Goal: Task Accomplishment & Management: Manage account settings

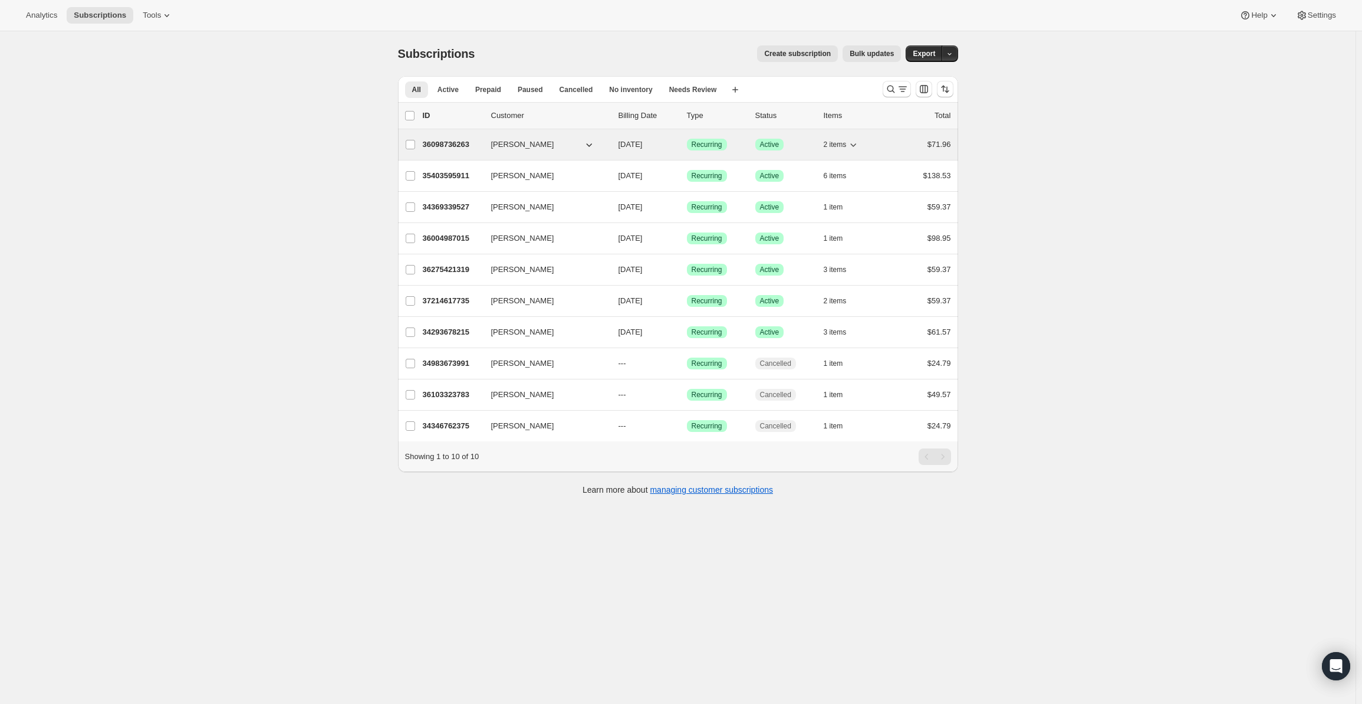
click at [854, 144] on icon "button" at bounding box center [853, 145] width 12 height 12
click at [1136, 490] on div "Subscriptions. This page is ready Subscriptions Create subscription Bulk update…" at bounding box center [678, 383] width 1356 height 704
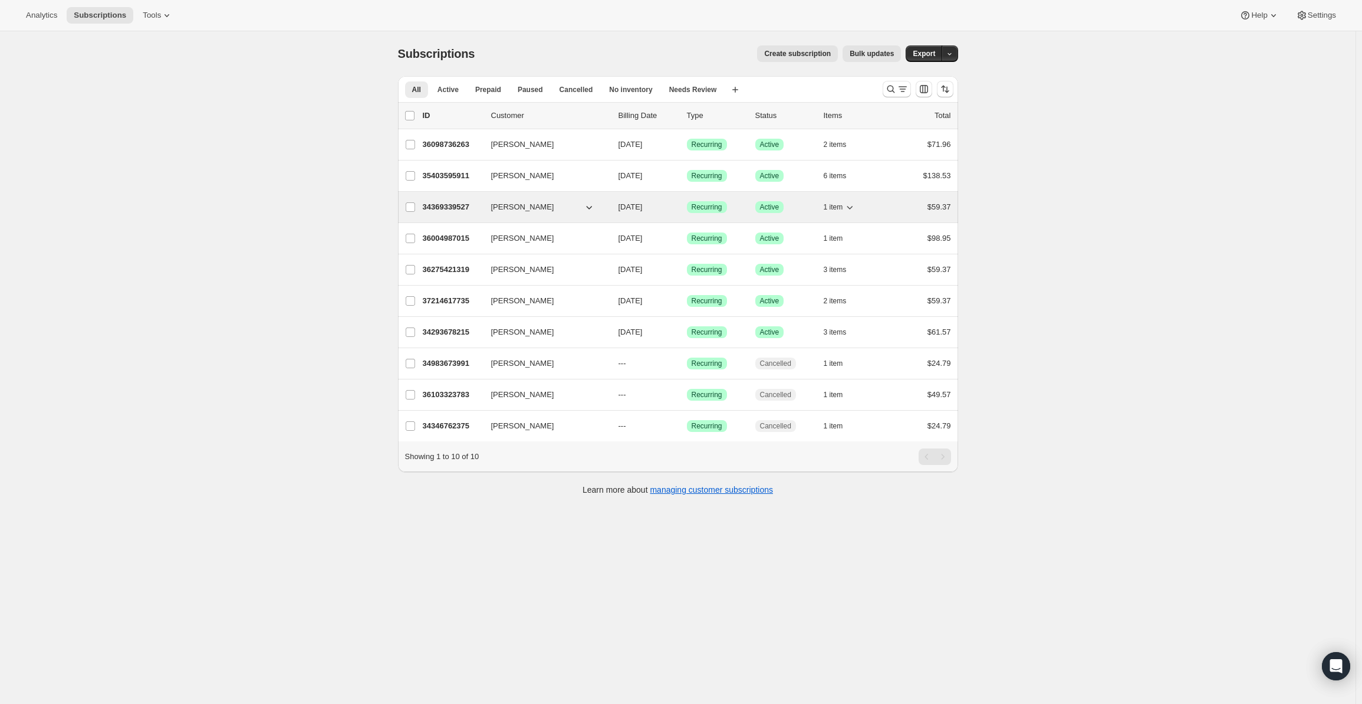
click at [856, 205] on icon "button" at bounding box center [850, 207] width 12 height 12
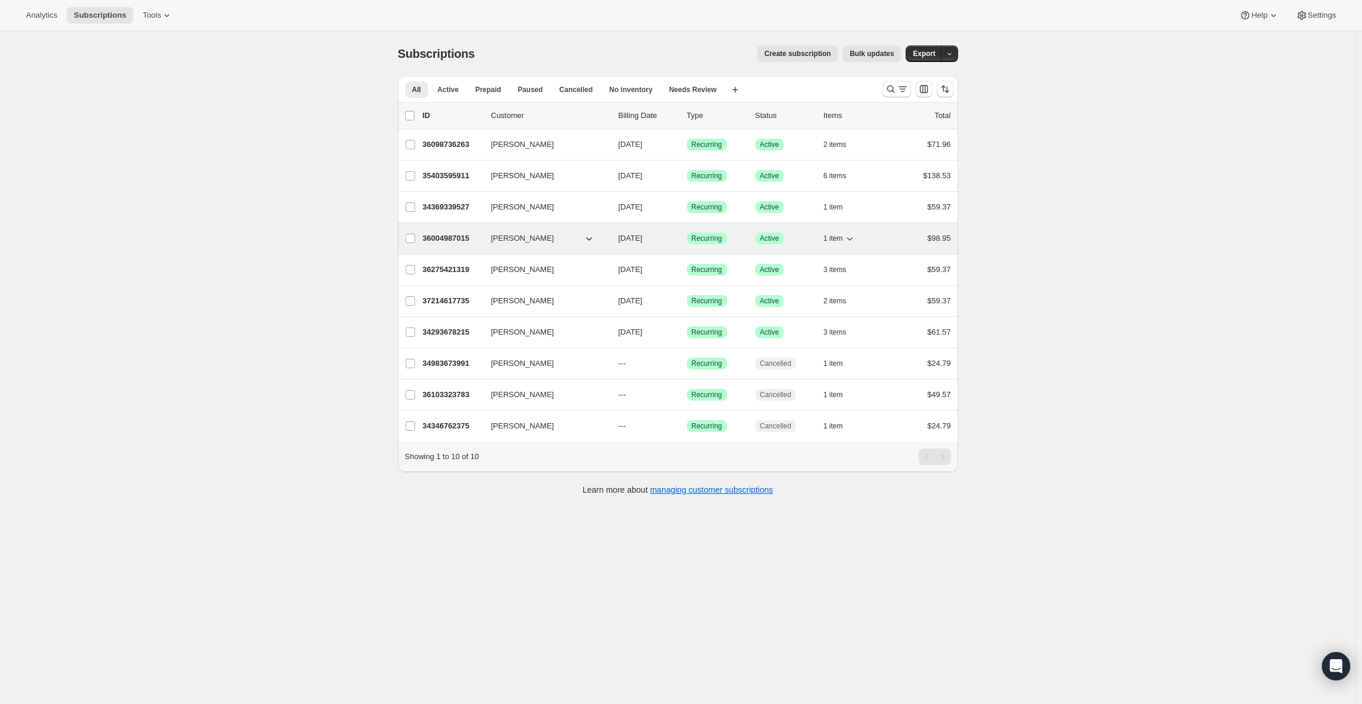
click at [856, 236] on icon "button" at bounding box center [850, 238] width 12 height 12
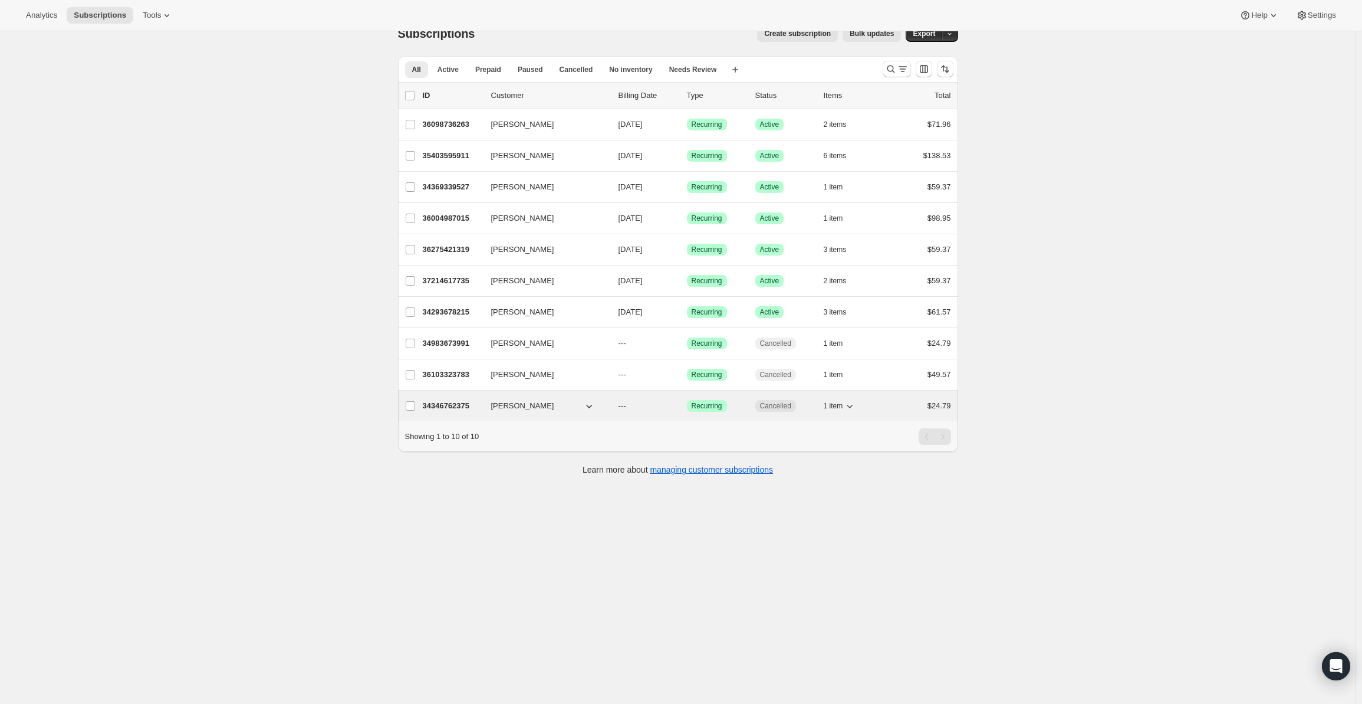
scroll to position [31, 0]
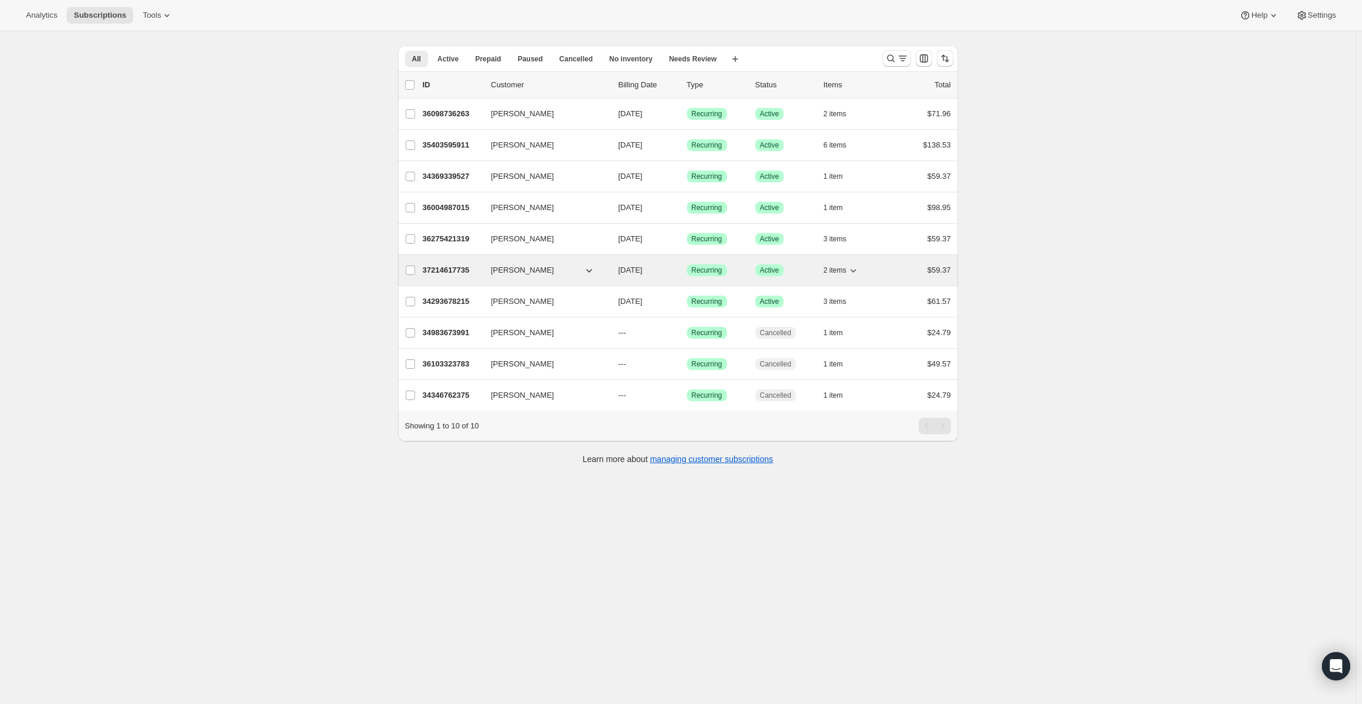
click at [857, 269] on icon "button" at bounding box center [853, 270] width 12 height 12
click at [857, 269] on icon "button" at bounding box center [854, 271] width 6 height 4
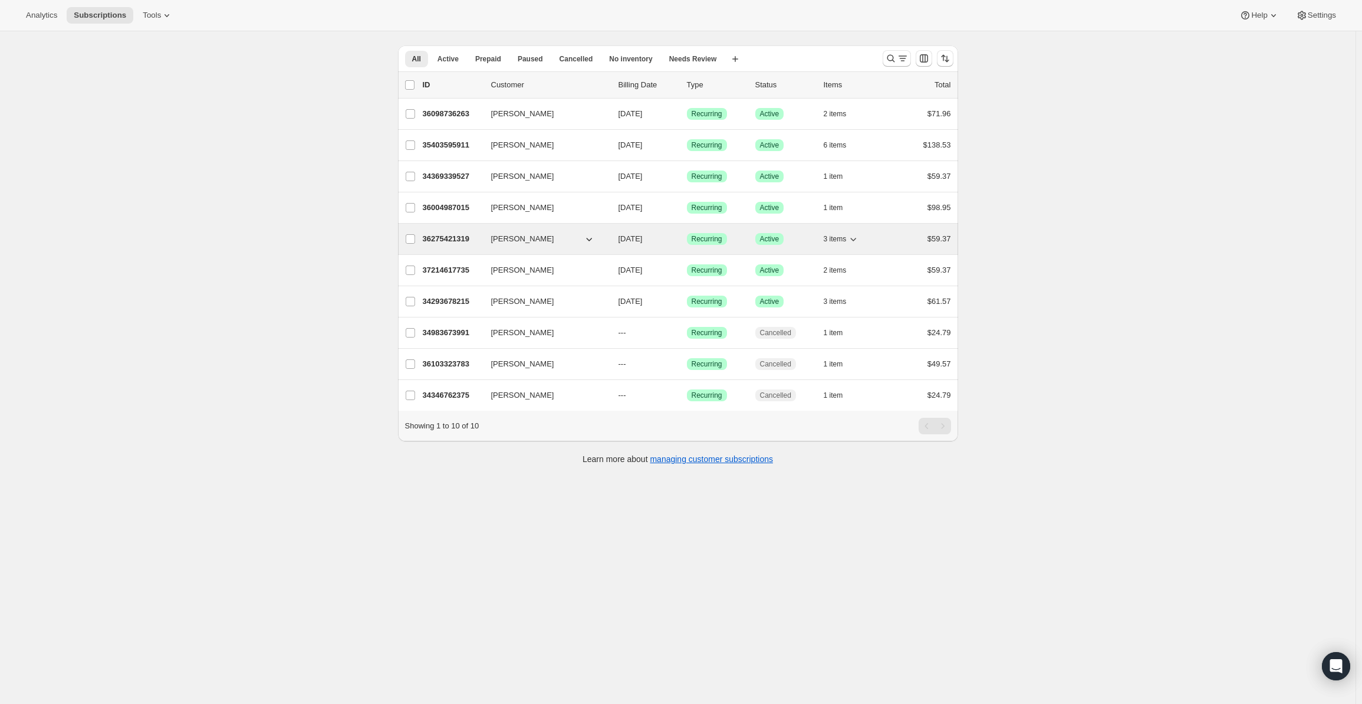
click at [854, 238] on icon "button" at bounding box center [853, 239] width 12 height 12
click at [856, 238] on icon "button" at bounding box center [853, 239] width 12 height 12
click at [1230, 150] on div "Subscriptions. This page is ready Subscriptions Create subscription Bulk update…" at bounding box center [678, 353] width 1356 height 704
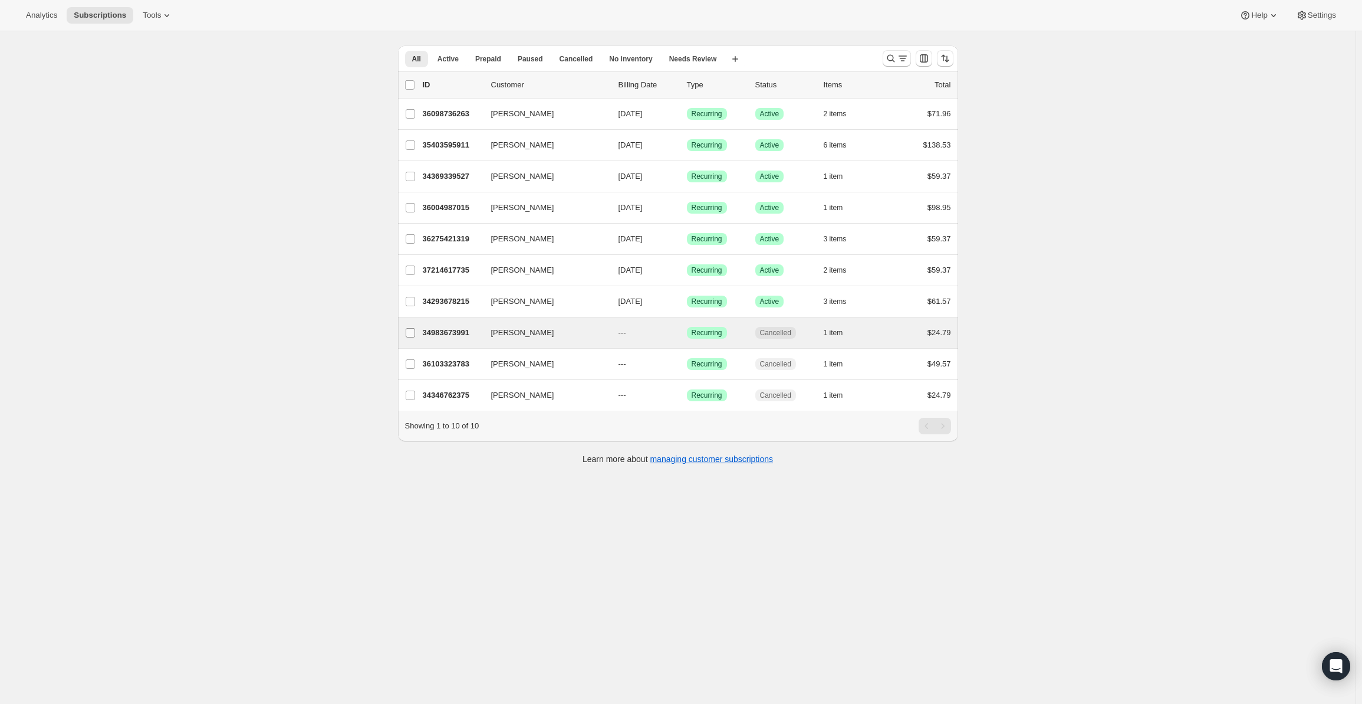
click at [414, 334] on input "[PERSON_NAME]" at bounding box center [410, 332] width 9 height 9
checkbox input "true"
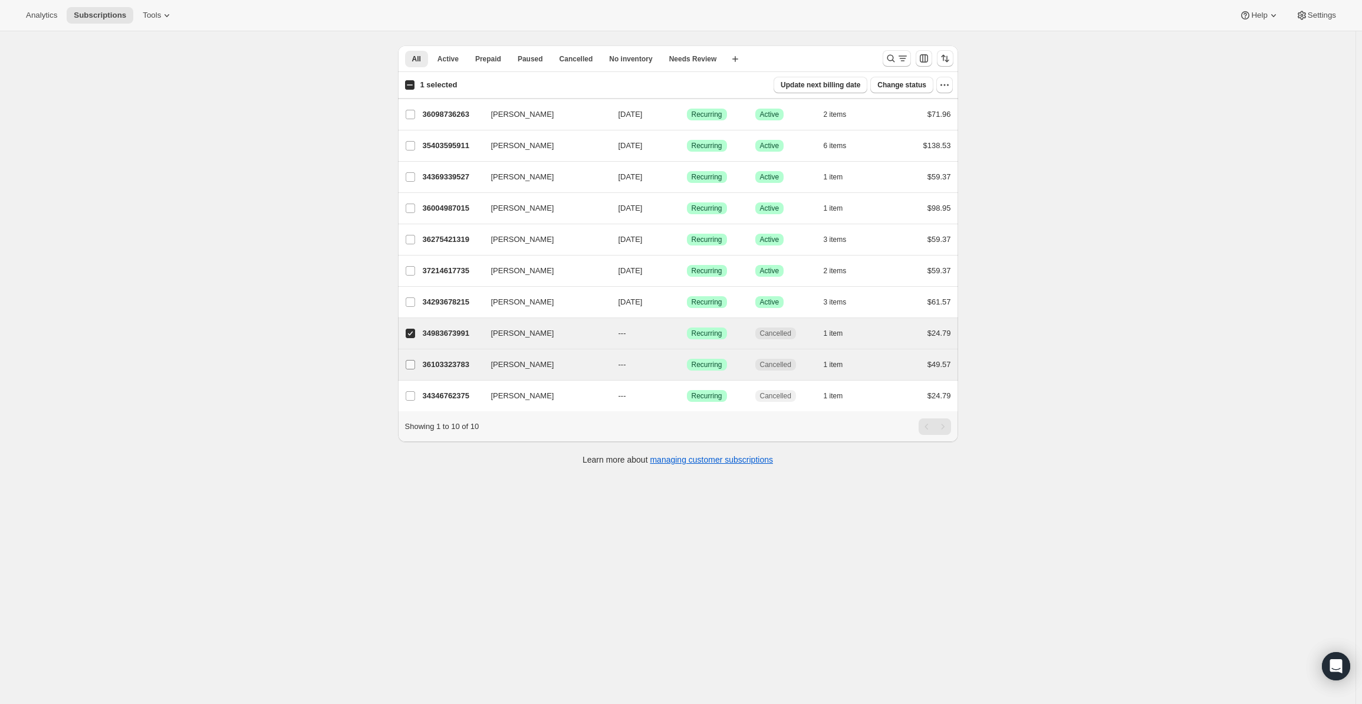
click at [415, 360] on input "[PERSON_NAME]" at bounding box center [410, 364] width 9 height 9
checkbox input "true"
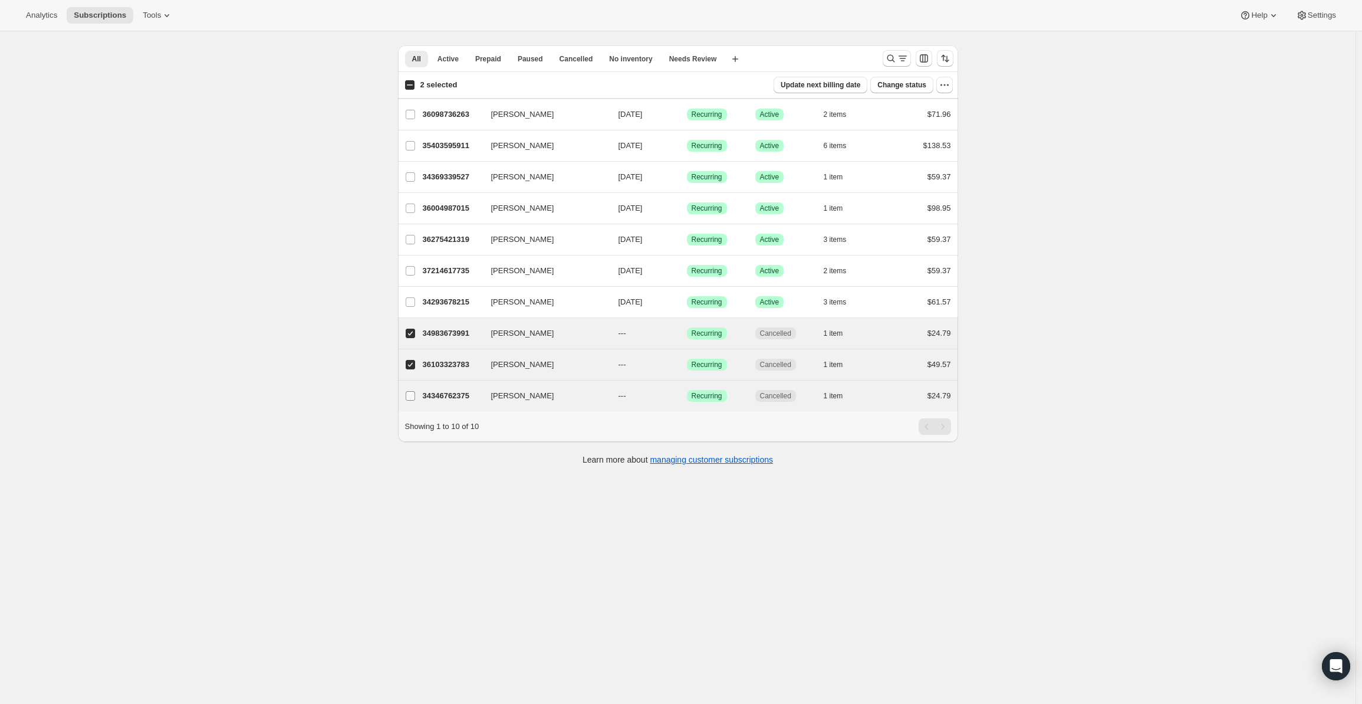
click at [415, 395] on input "[PERSON_NAME]" at bounding box center [410, 395] width 9 height 9
checkbox input "true"
click at [949, 88] on icon "button" at bounding box center [945, 85] width 12 height 12
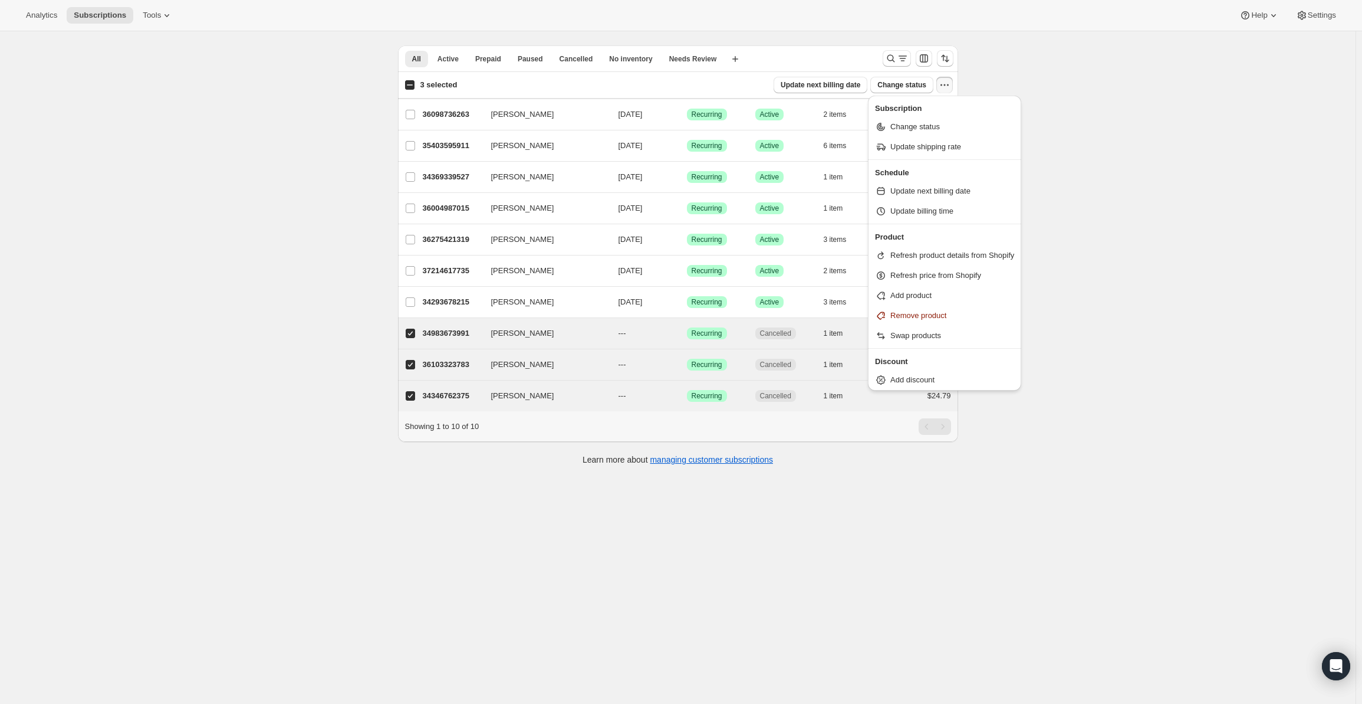
click at [1125, 242] on div "Subscriptions. This page is ready Subscriptions Create subscription Bulk update…" at bounding box center [678, 353] width 1356 height 704
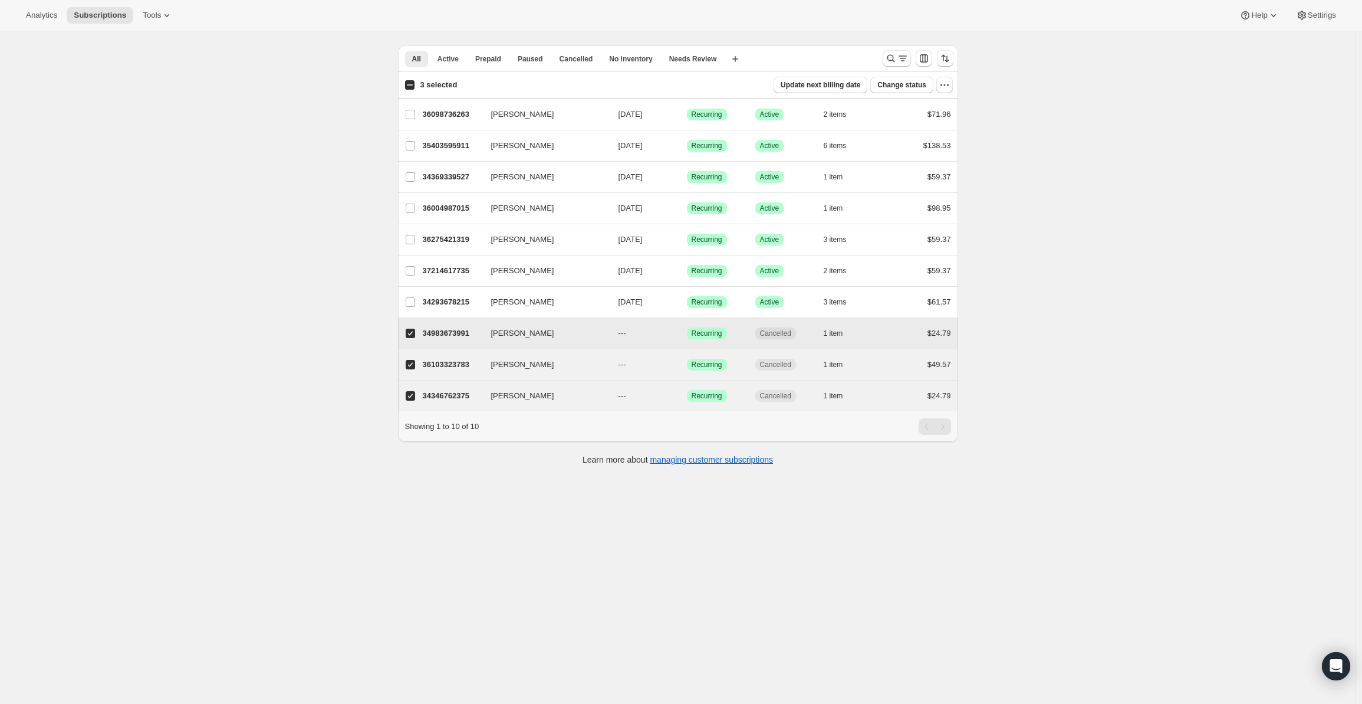
click at [415, 330] on input "[PERSON_NAME]" at bounding box center [410, 332] width 9 height 9
checkbox input "false"
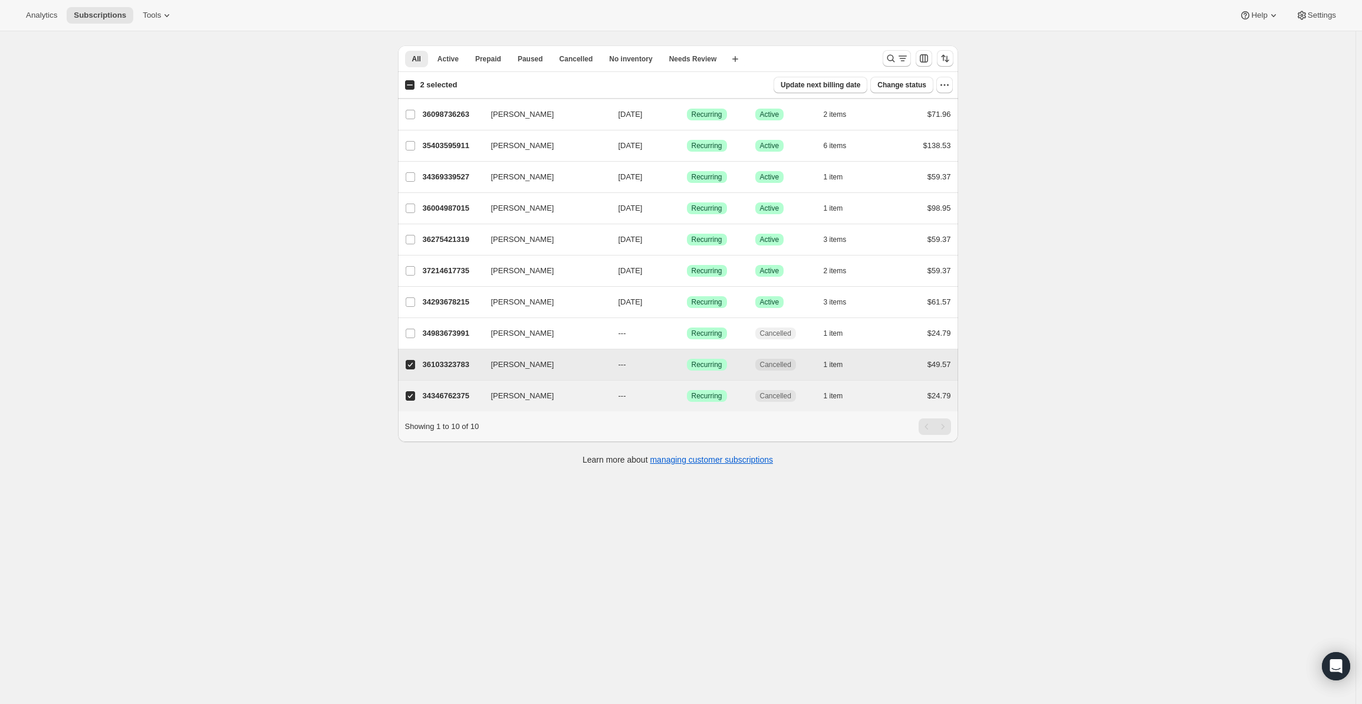
click at [416, 366] on span at bounding box center [410, 364] width 11 height 11
click at [415, 366] on input "[PERSON_NAME]" at bounding box center [410, 364] width 9 height 9
checkbox input "false"
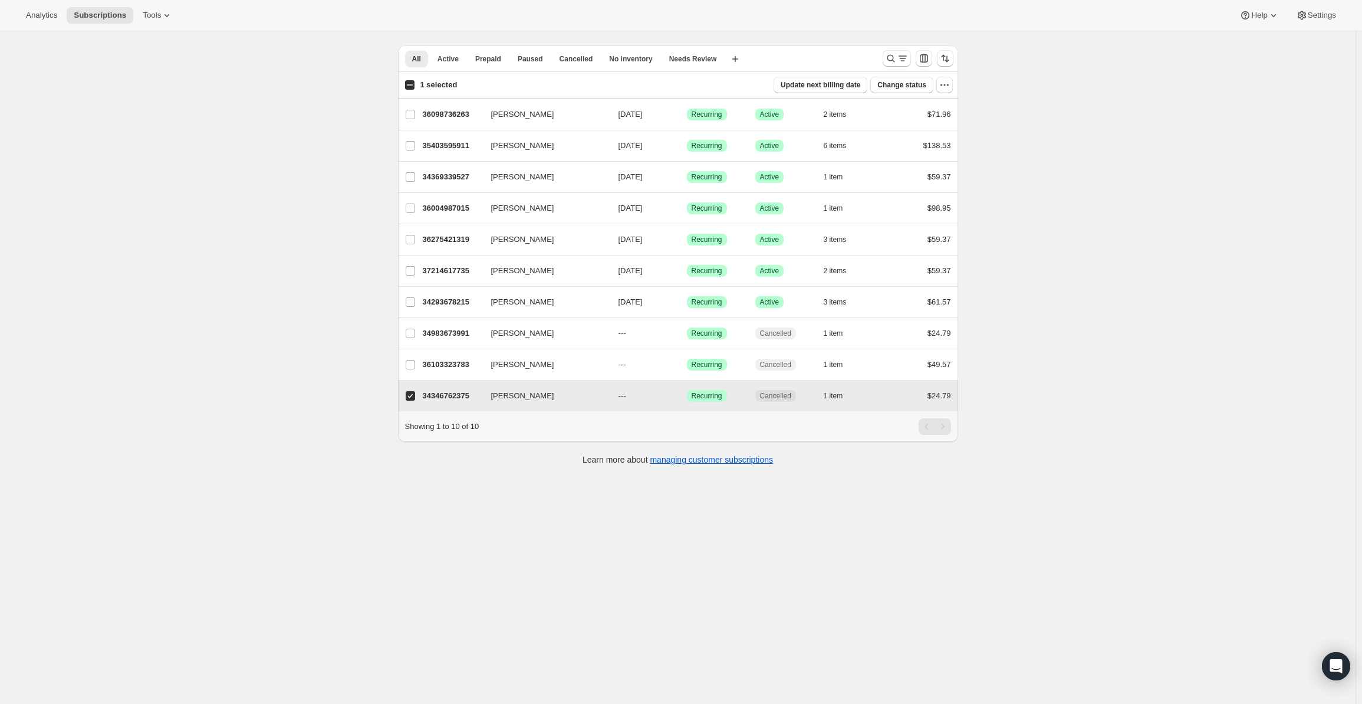
click at [415, 392] on input "[PERSON_NAME]" at bounding box center [410, 395] width 9 height 9
checkbox input "false"
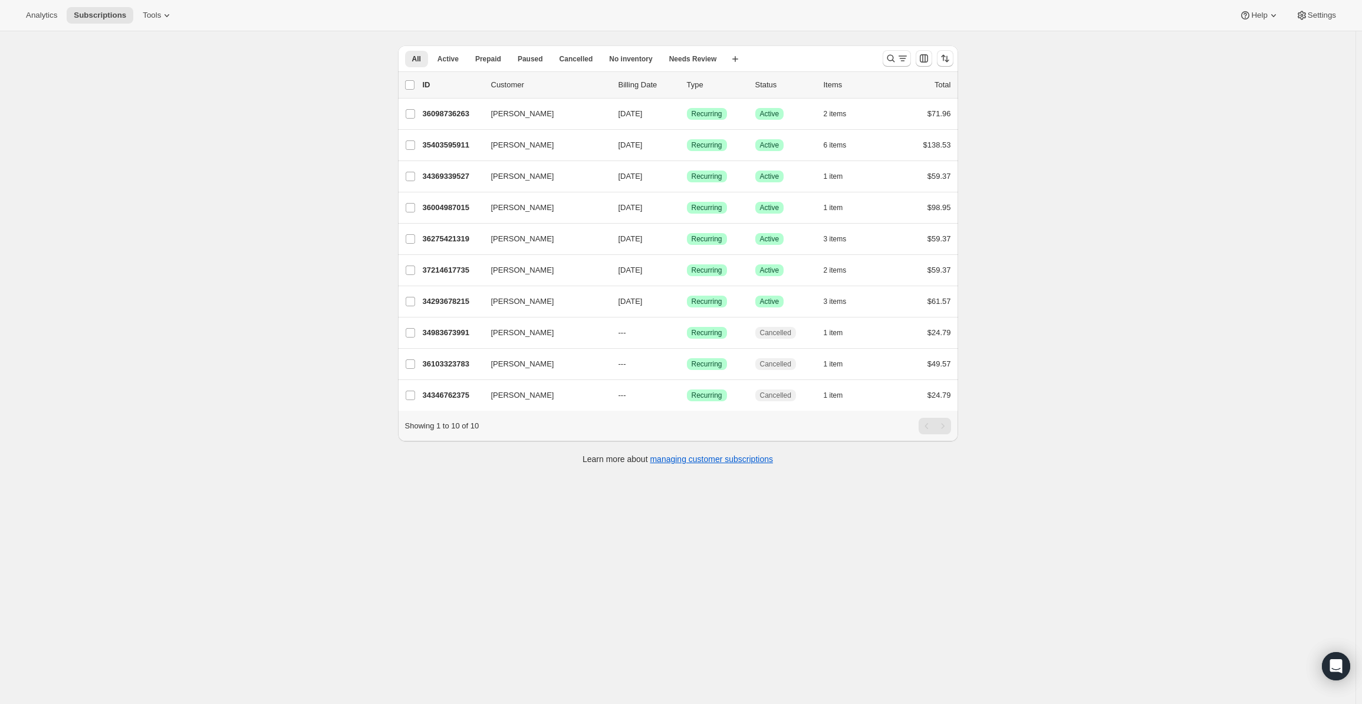
click at [254, 226] on div "Subscriptions. This page is ready Subscriptions Create subscription Bulk update…" at bounding box center [678, 353] width 1356 height 704
